Goal: Find specific page/section: Find specific page/section

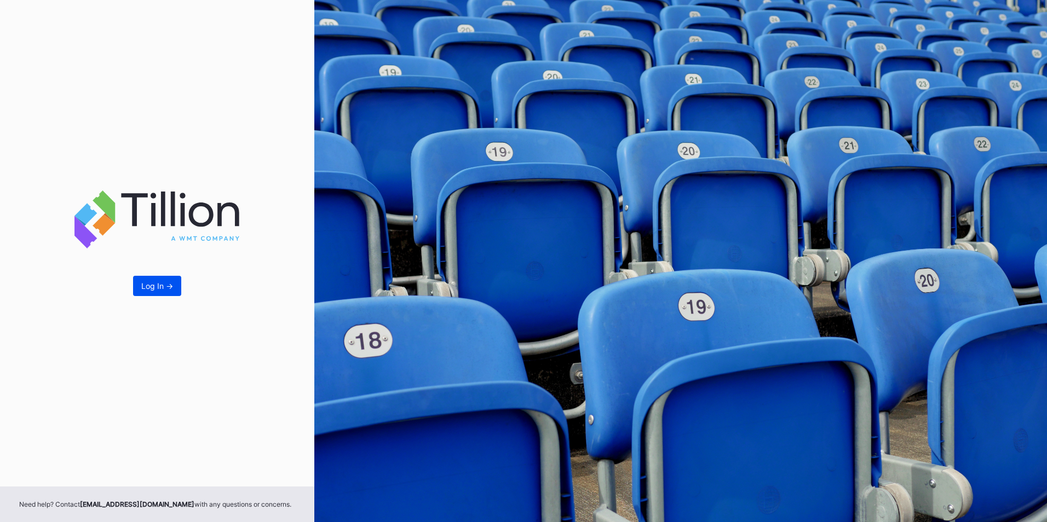
click at [175, 284] on button "Log In ->" at bounding box center [157, 286] width 48 height 20
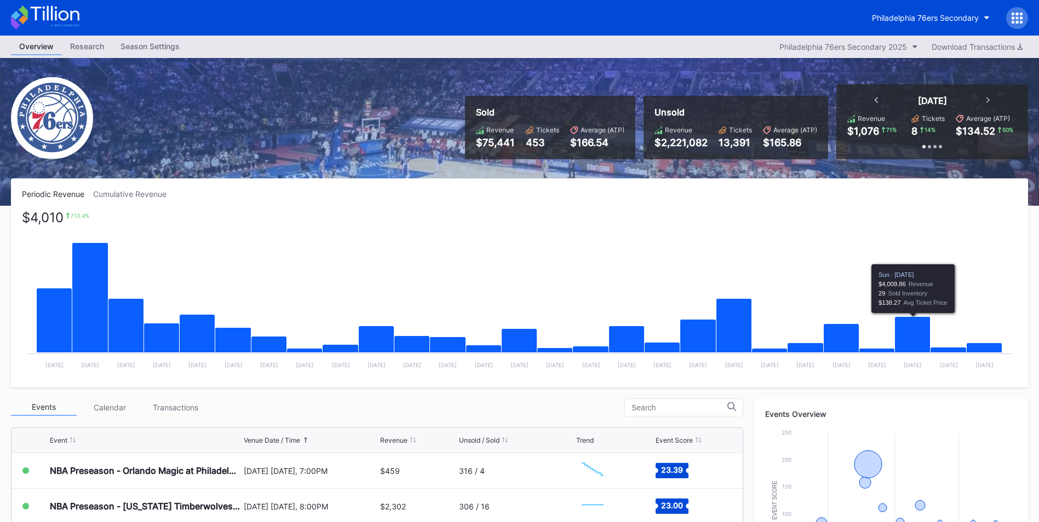
click at [900, 332] on icon "Chart title" at bounding box center [913, 335] width 36 height 36
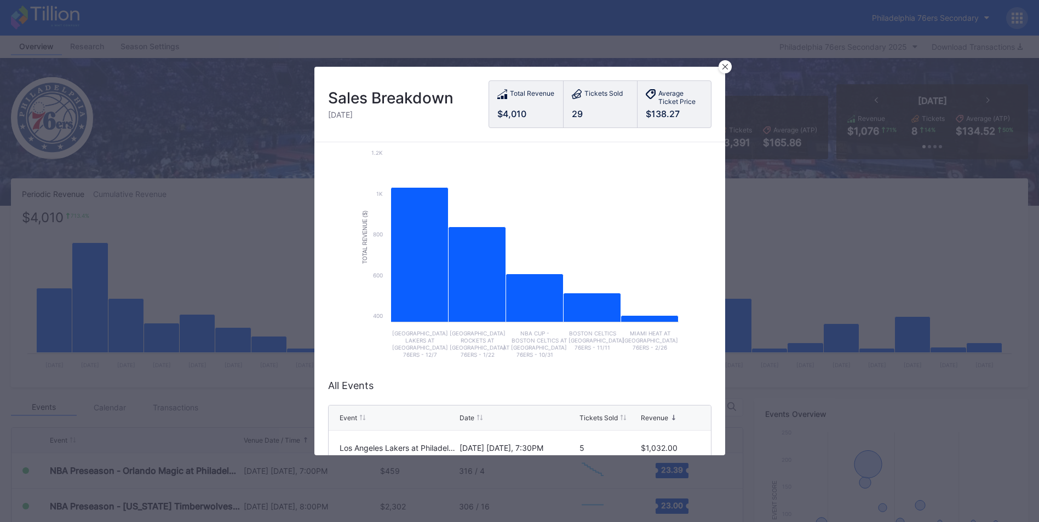
scroll to position [55, 0]
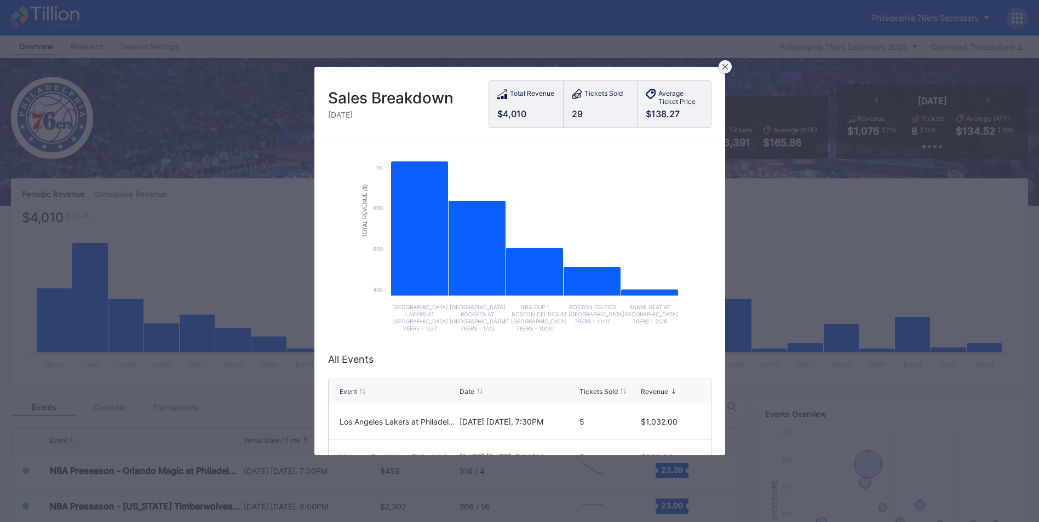
click at [720, 70] on div at bounding box center [724, 66] width 13 height 13
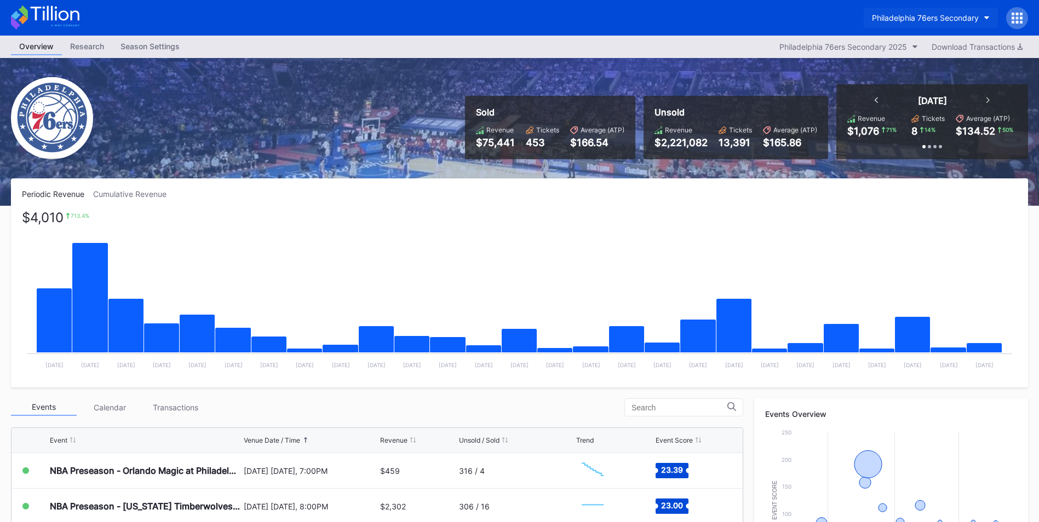
click at [951, 18] on div "Philadelphia 76ers Secondary" at bounding box center [925, 17] width 107 height 9
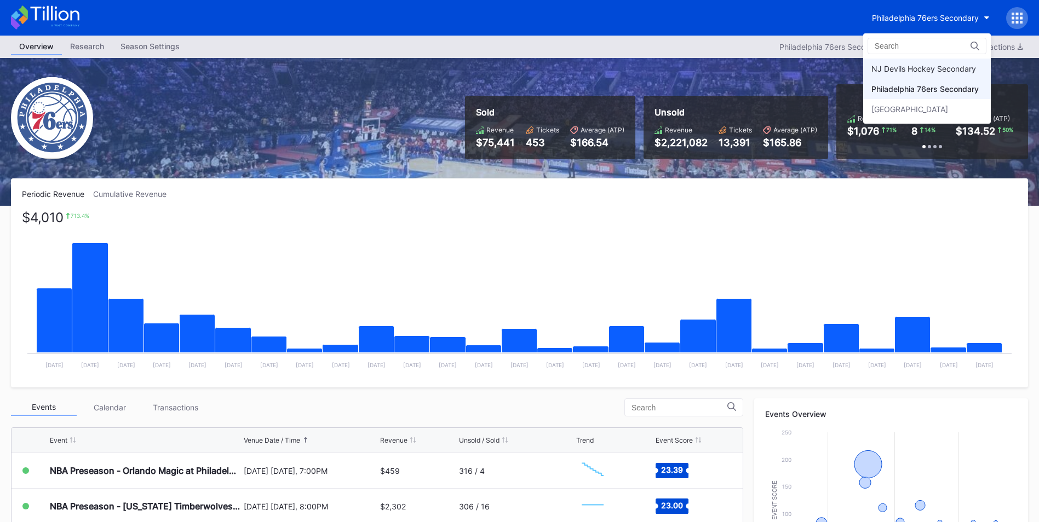
click at [938, 60] on div "NJ Devils Hockey Secondary" at bounding box center [927, 69] width 128 height 20
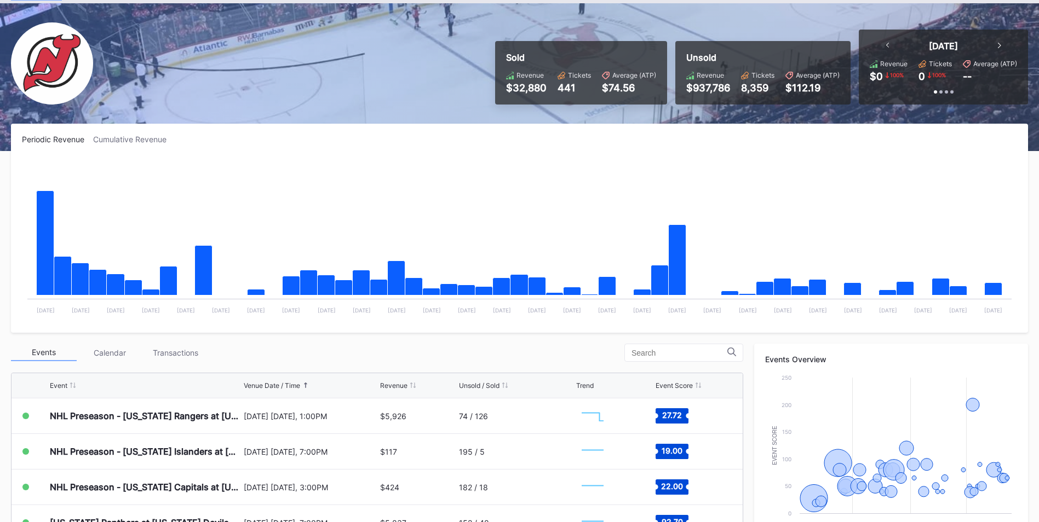
scroll to position [164, 0]
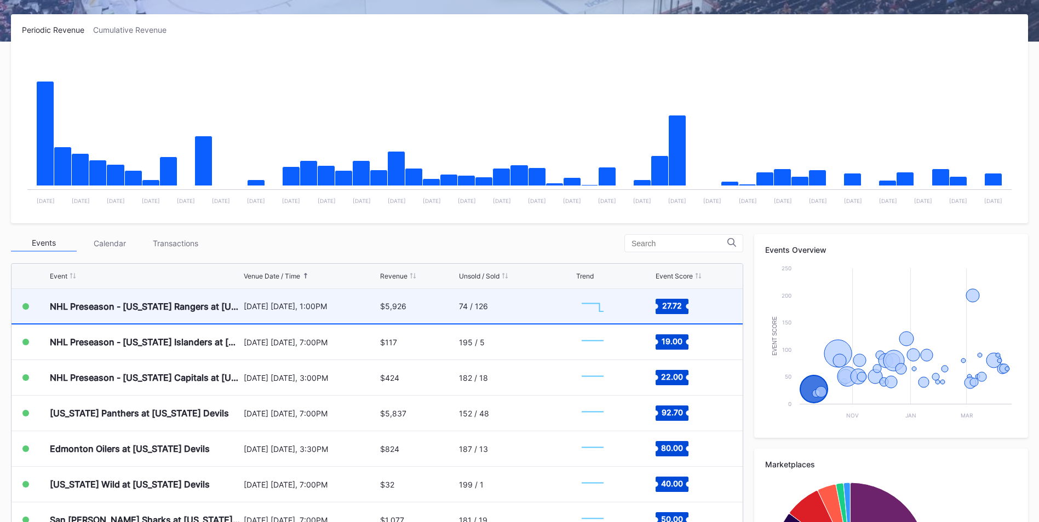
click at [381, 304] on div "$5,926" at bounding box center [393, 306] width 26 height 9
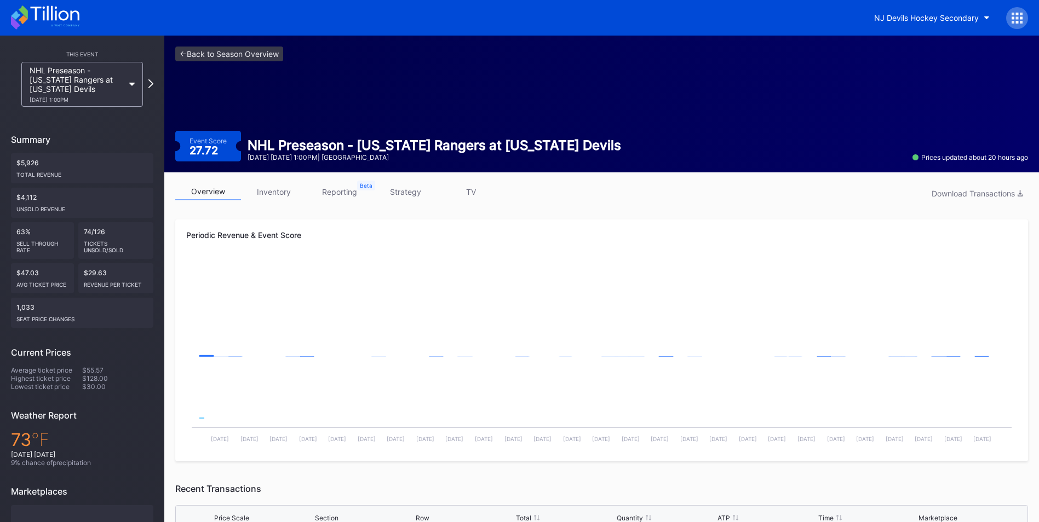
click at [271, 199] on link "inventory" at bounding box center [274, 191] width 66 height 17
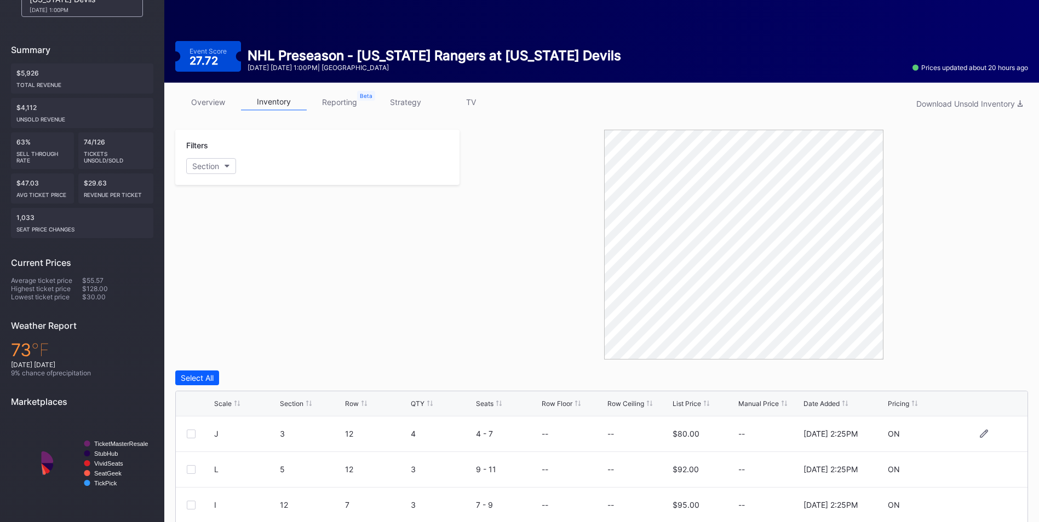
scroll to position [227, 0]
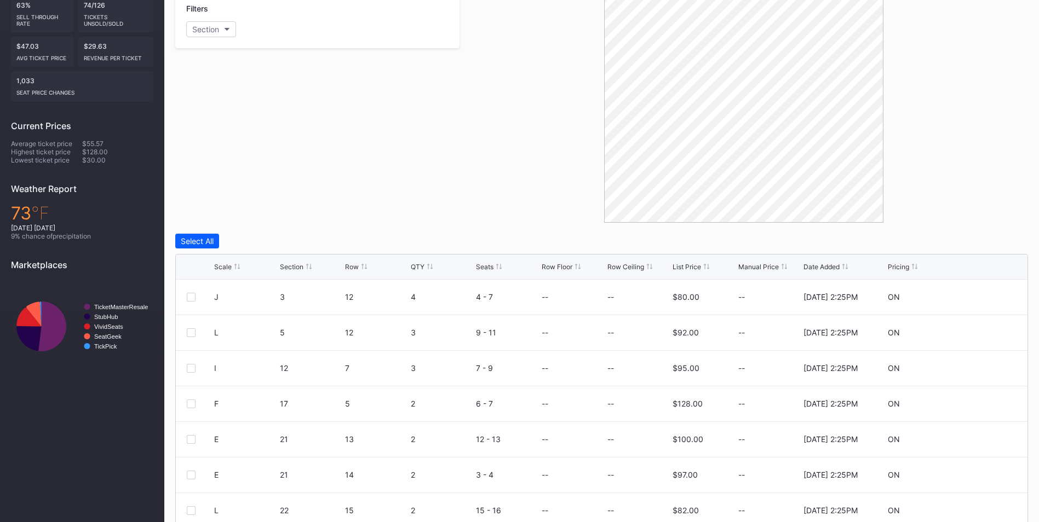
click at [226, 265] on div "Scale" at bounding box center [223, 267] width 18 height 8
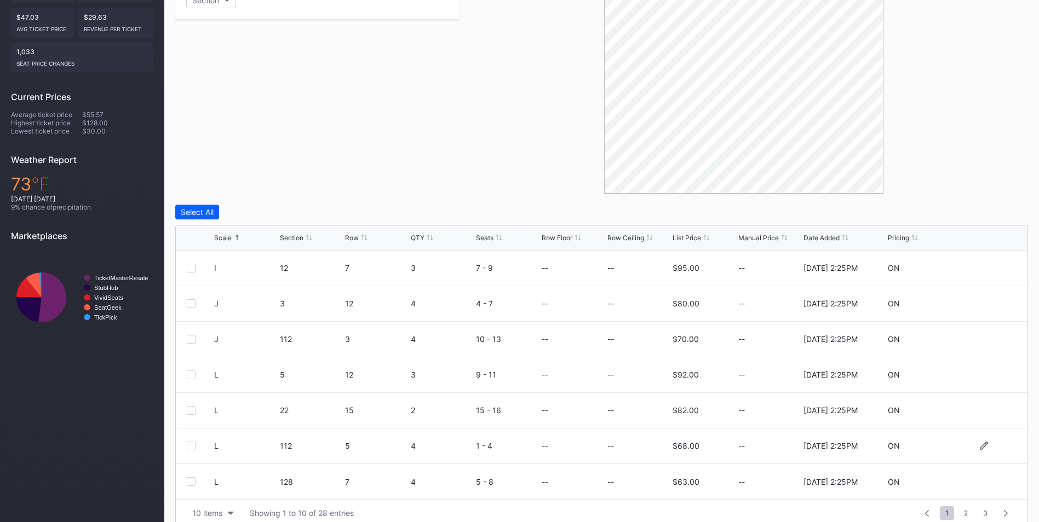
scroll to position [272, 0]
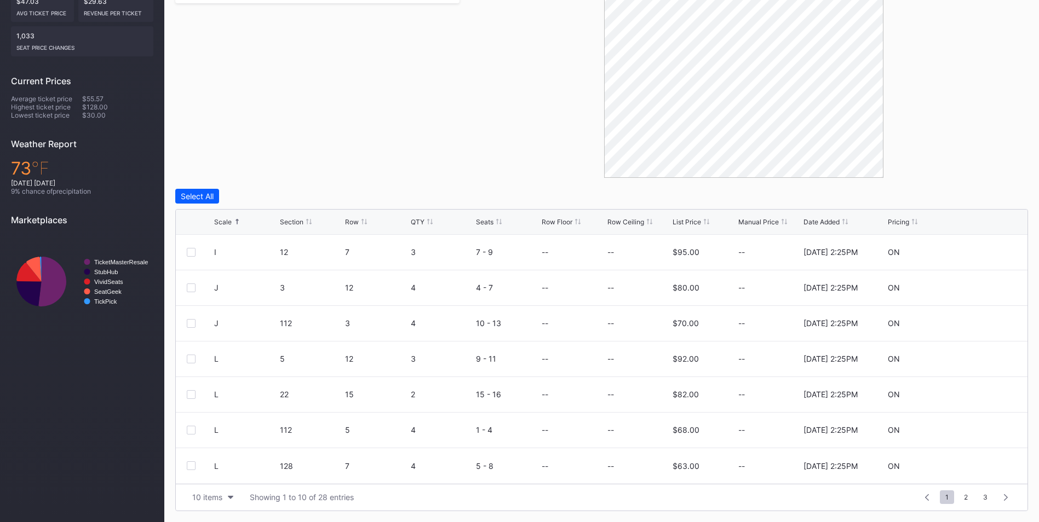
click at [993, 498] on div "1 ... -1 0 1 2 3 ... 3" at bounding box center [966, 497] width 100 height 15
click at [989, 500] on span "3" at bounding box center [984, 498] width 15 height 14
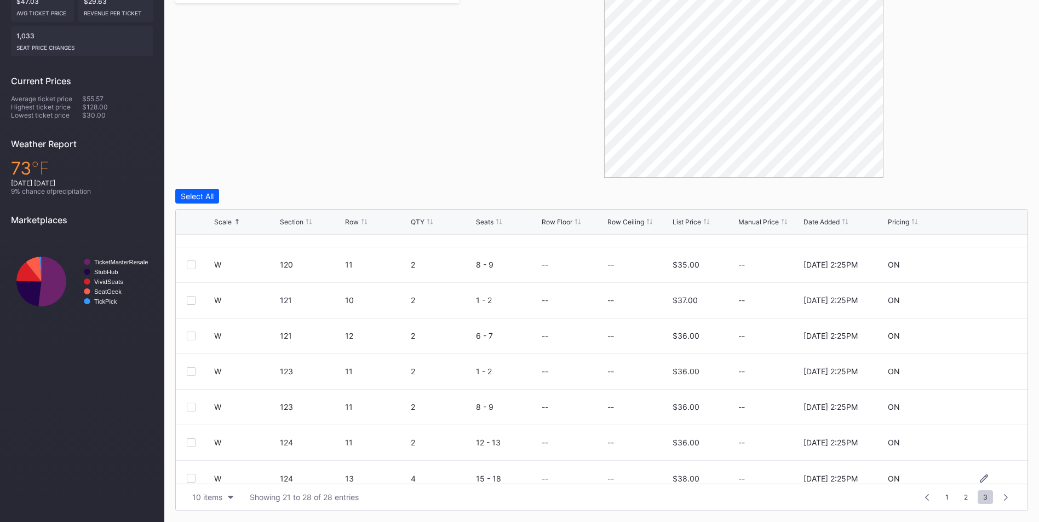
scroll to position [36, 0]
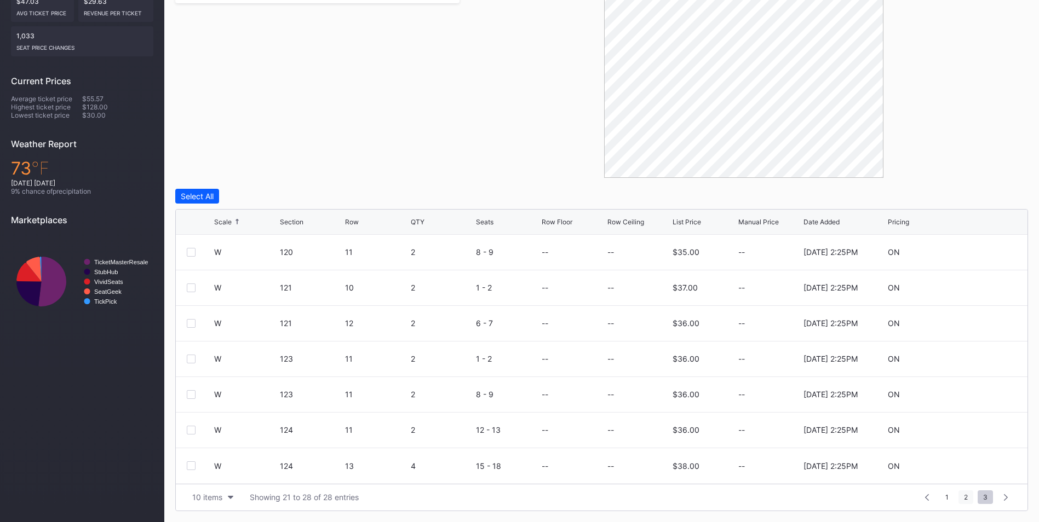
click at [962, 497] on span "2" at bounding box center [965, 498] width 15 height 14
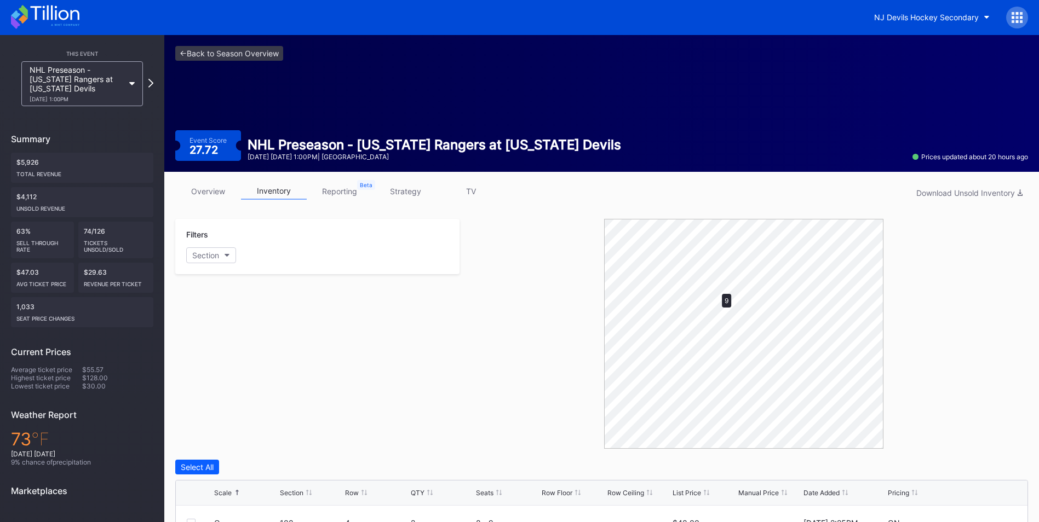
scroll to position [0, 0]
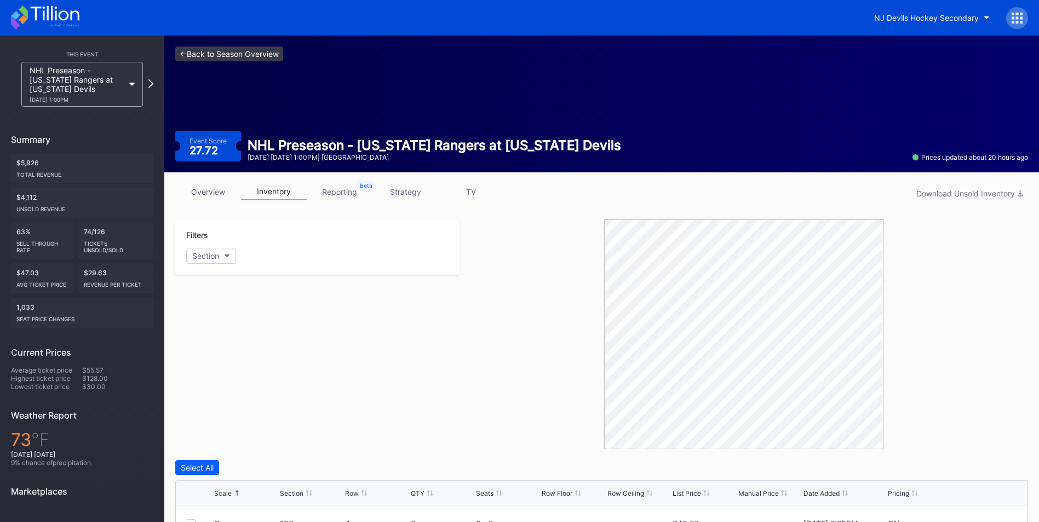
click at [234, 51] on link "<- Back to Season Overview" at bounding box center [229, 54] width 108 height 15
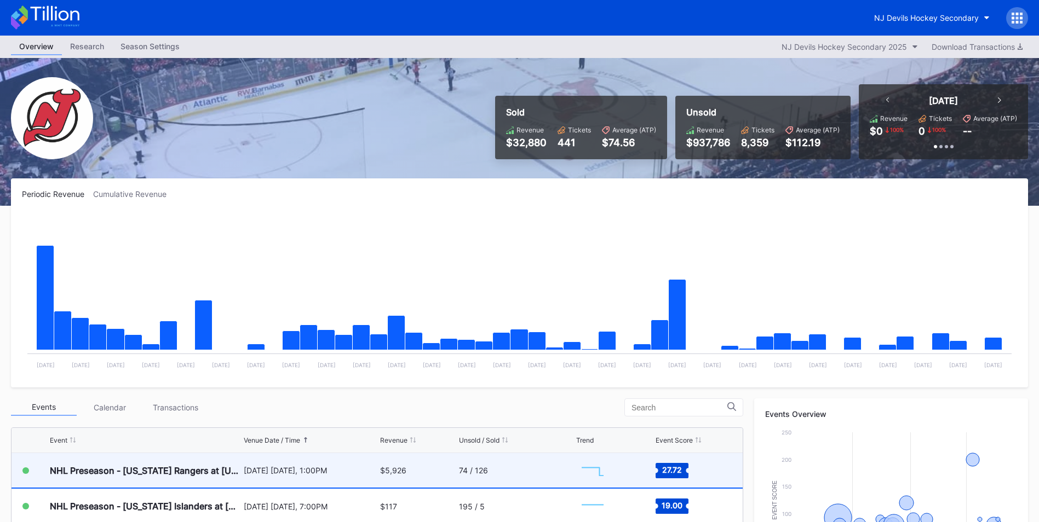
click at [151, 477] on div "NHL Preseason - [US_STATE] Rangers at [US_STATE] Devils" at bounding box center [145, 470] width 191 height 34
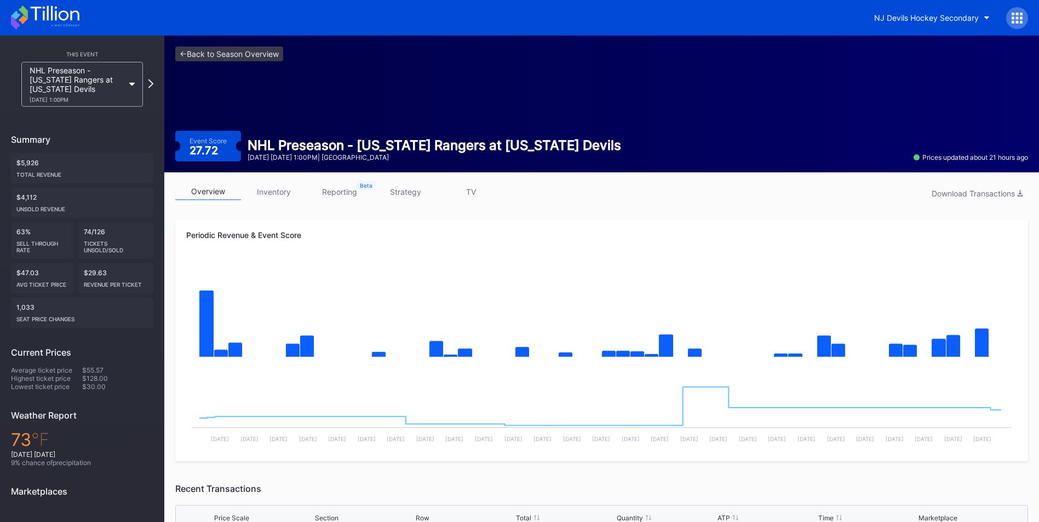
drag, startPoint x: 282, startPoint y: 189, endPoint x: 277, endPoint y: 192, distance: 5.6
click at [282, 189] on link "inventory" at bounding box center [274, 191] width 66 height 17
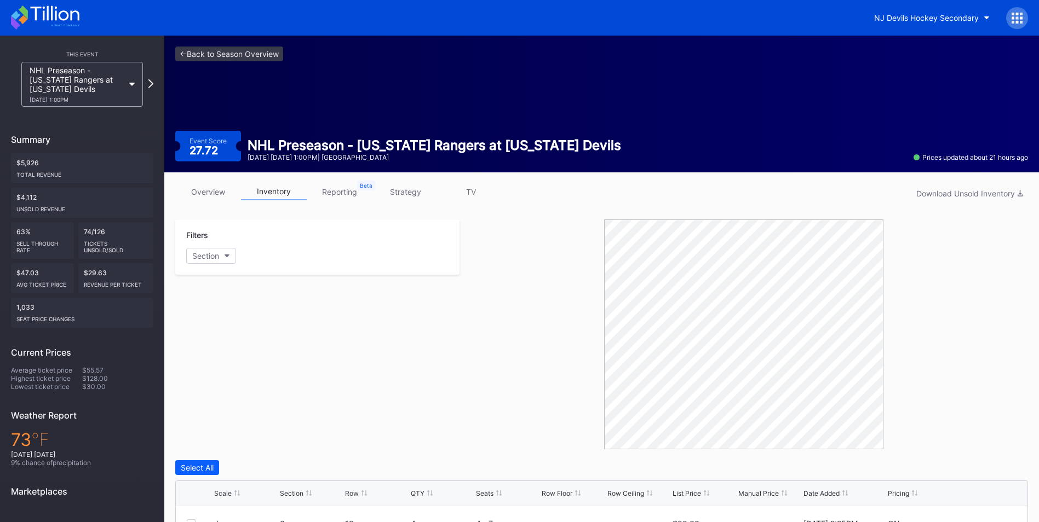
click at [246, 45] on div "<- Back to Season Overview Event Score 27.72 NHL Preseason - New York Rangers a…" at bounding box center [601, 104] width 874 height 137
click at [247, 50] on link "<- Back to Season Overview" at bounding box center [229, 54] width 108 height 15
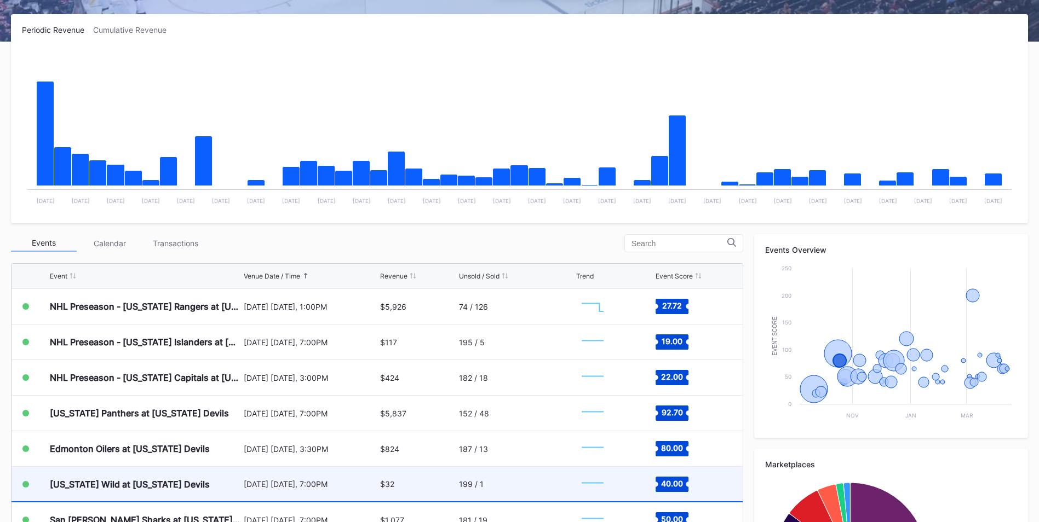
scroll to position [55, 0]
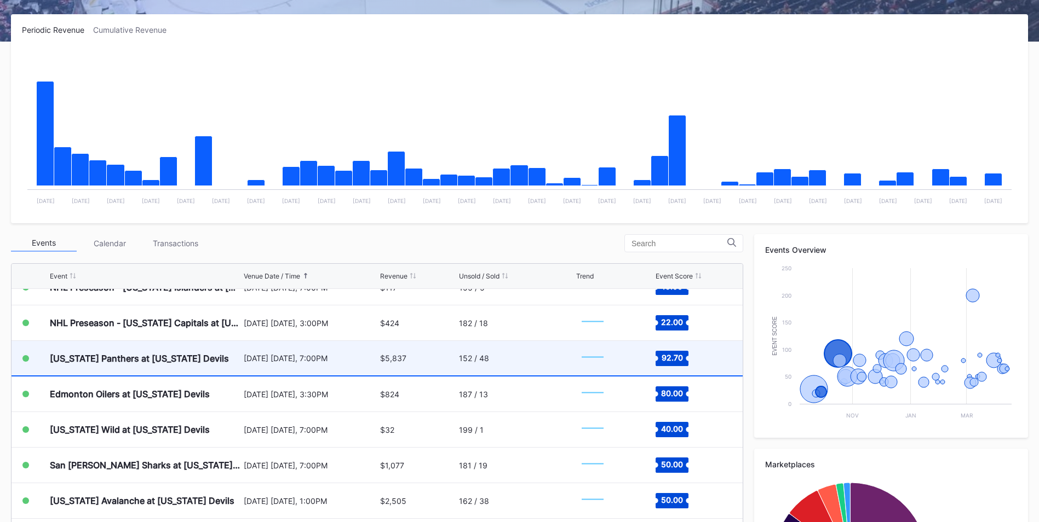
click at [272, 367] on div "[DATE] [DATE], 7:00PM" at bounding box center [311, 358] width 134 height 34
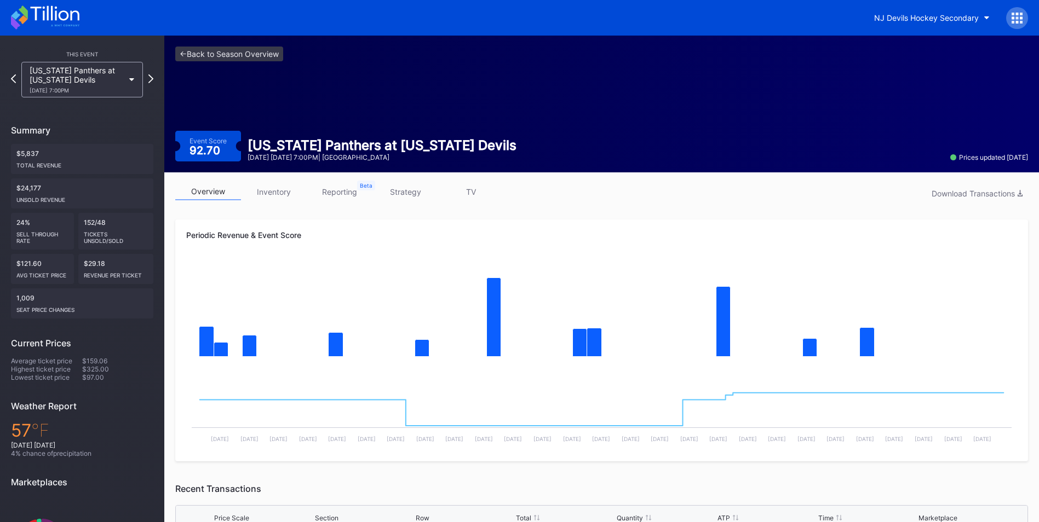
click at [274, 199] on link "inventory" at bounding box center [274, 191] width 66 height 17
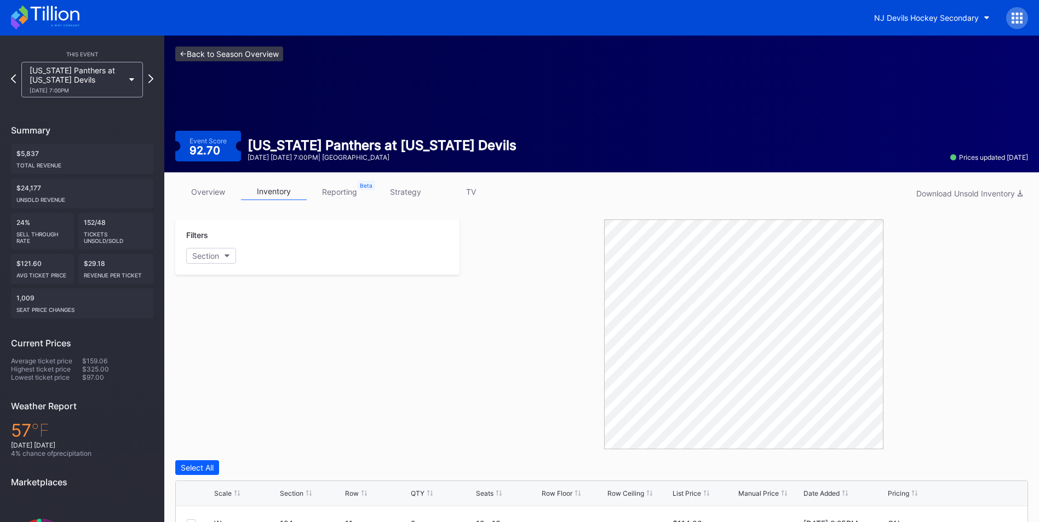
click at [262, 55] on link "<- Back to Season Overview" at bounding box center [229, 54] width 108 height 15
